Goal: Subscribe to service/newsletter

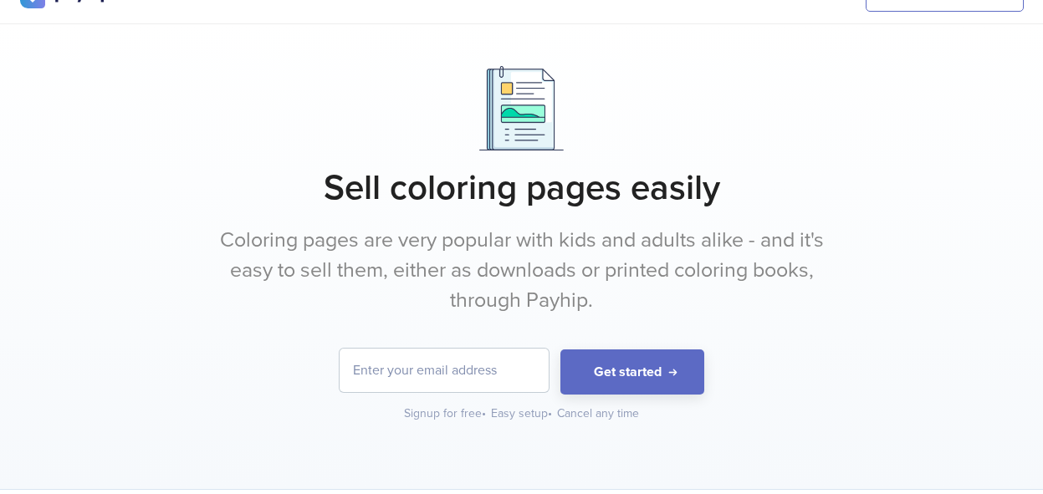
scroll to position [67, 0]
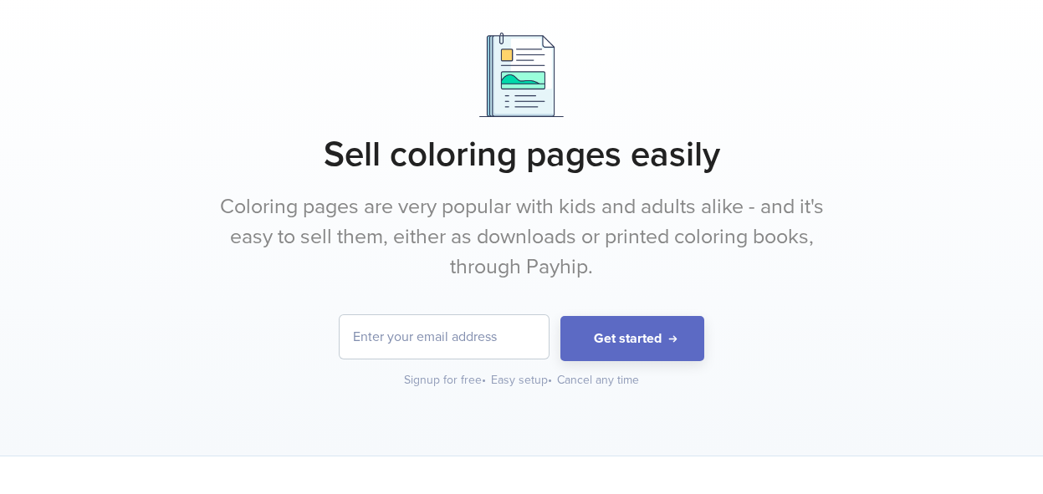
click at [429, 343] on input "email" at bounding box center [444, 336] width 209 height 43
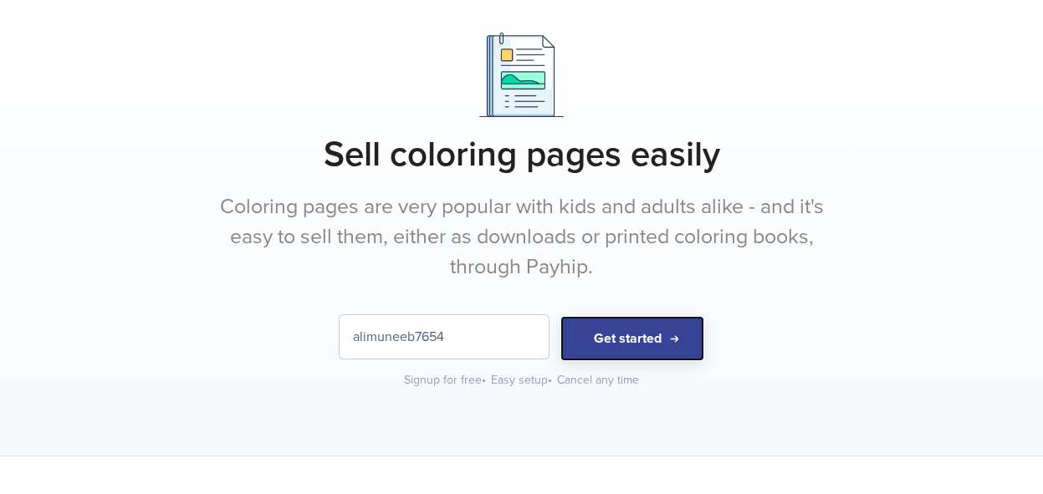
click at [570, 337] on button "Get started" at bounding box center [632, 339] width 144 height 46
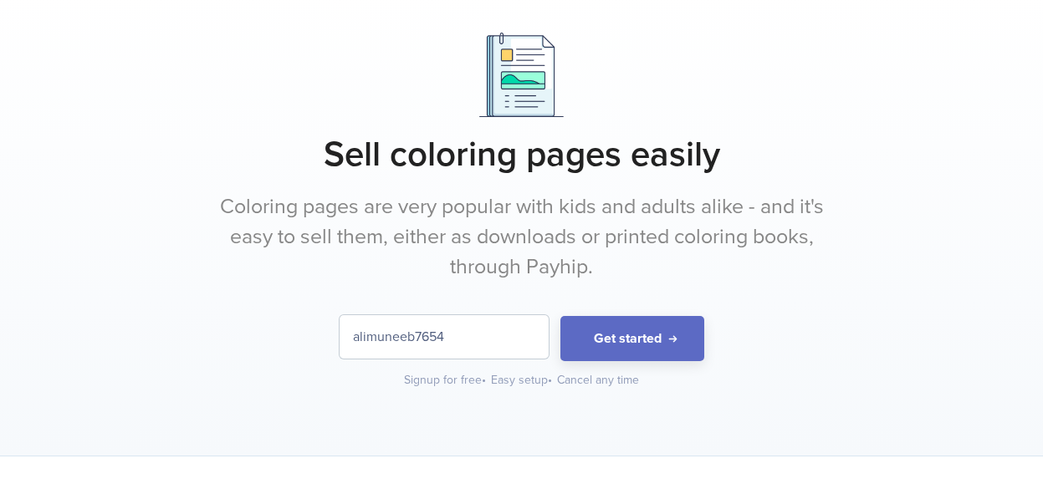
click at [504, 337] on input "alimuneeb7654" at bounding box center [444, 336] width 209 height 43
click at [560, 316] on button "Get started" at bounding box center [632, 339] width 144 height 46
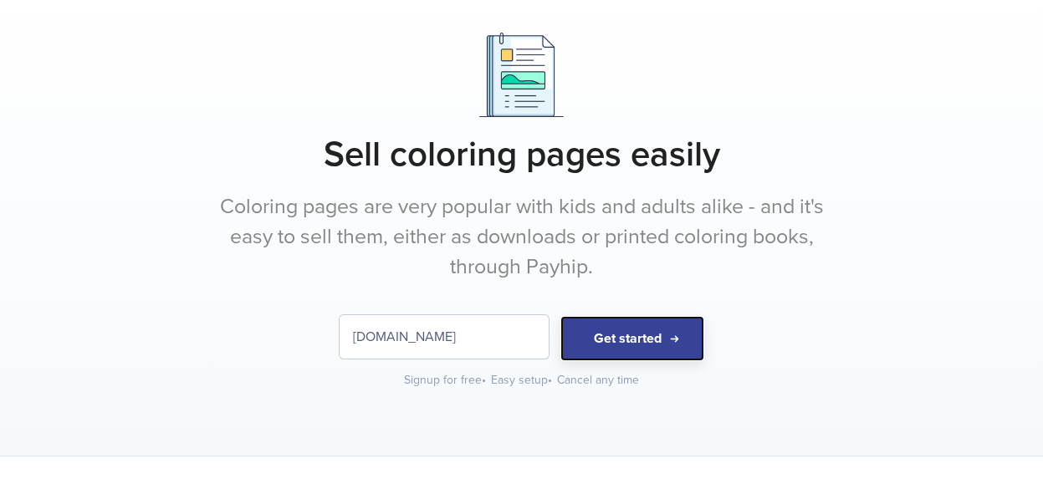
click at [652, 337] on button "Get started" at bounding box center [632, 339] width 144 height 46
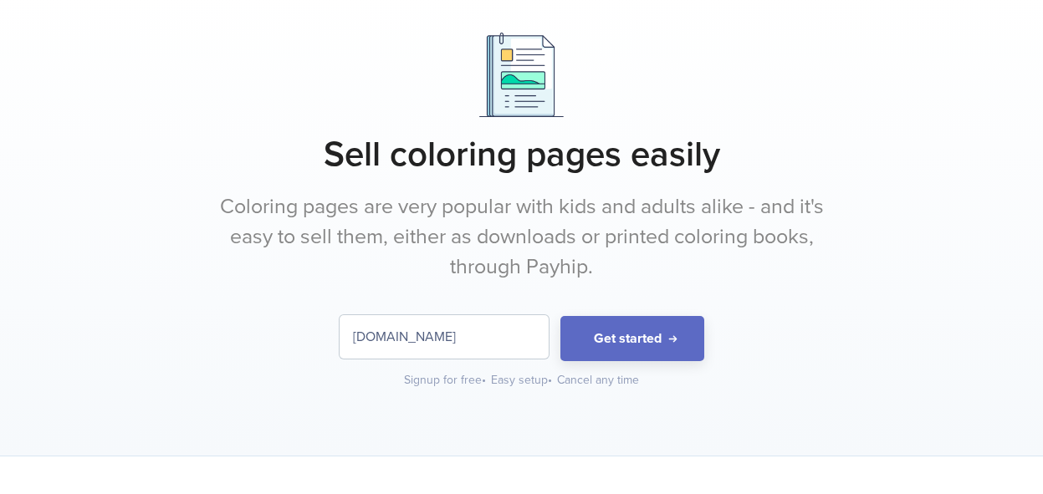
click at [444, 339] on input "[DOMAIN_NAME]" at bounding box center [444, 336] width 209 height 43
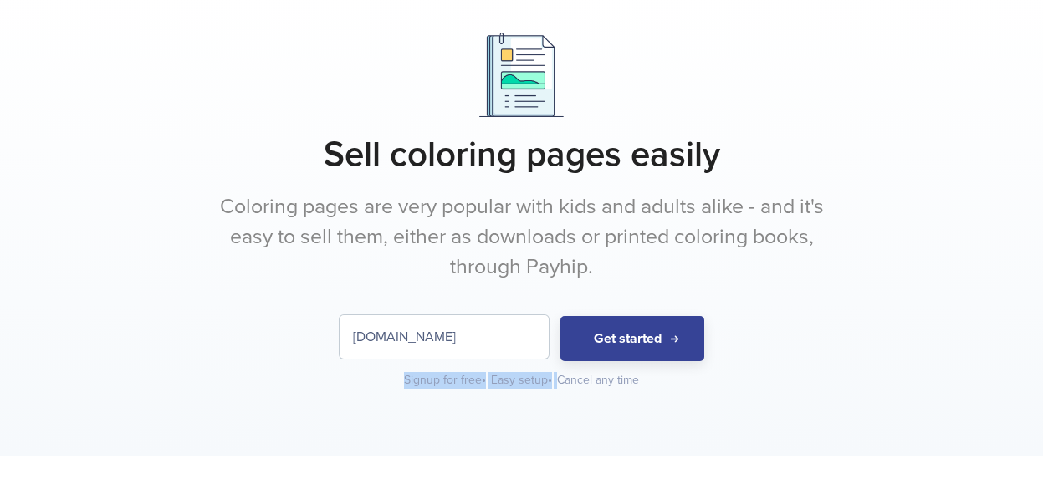
drag, startPoint x: 636, startPoint y: 364, endPoint x: 631, endPoint y: 335, distance: 29.7
click at [631, 335] on div "[DOMAIN_NAME] Get started Signup for free • Easy setup • Cancel any time" at bounding box center [522, 352] width 1004 height 74
click at [631, 335] on button "Get started" at bounding box center [632, 339] width 144 height 46
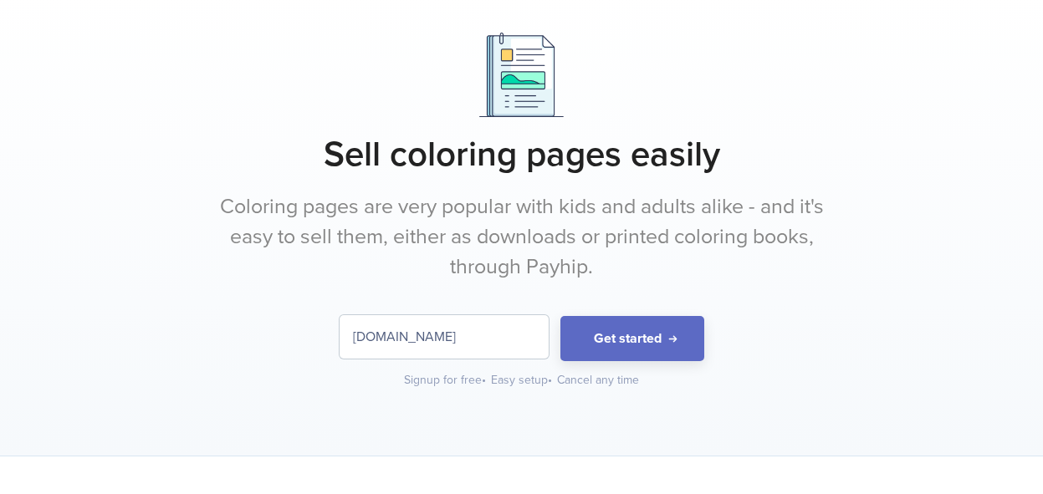
click at [442, 335] on input "[DOMAIN_NAME]" at bounding box center [444, 336] width 209 height 43
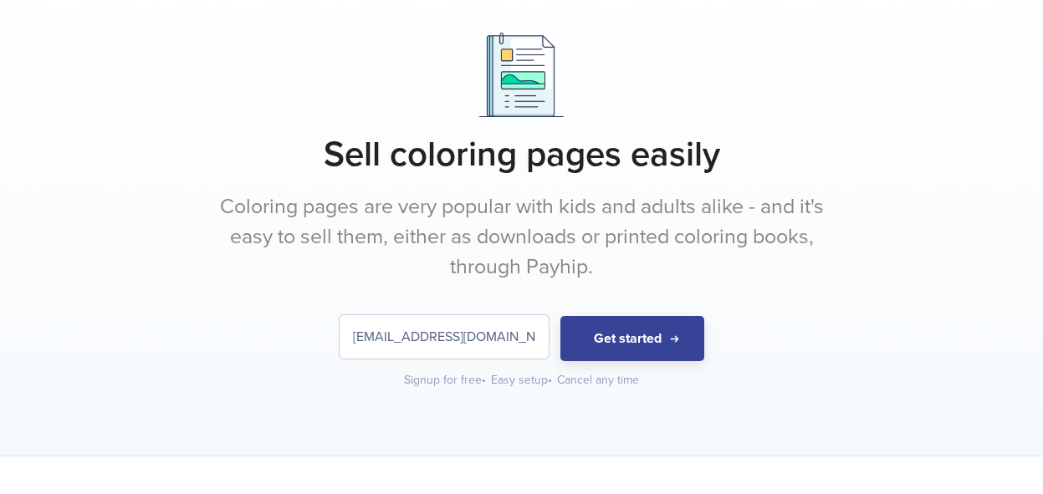
type input "[EMAIL_ADDRESS][DOMAIN_NAME]"
click at [641, 331] on button "Get started" at bounding box center [632, 339] width 144 height 46
